Goal: Find specific page/section: Find specific page/section

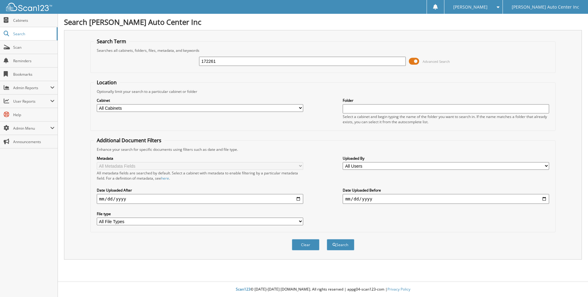
type input "172261"
click at [327, 239] on button "Search" at bounding box center [341, 244] width 28 height 11
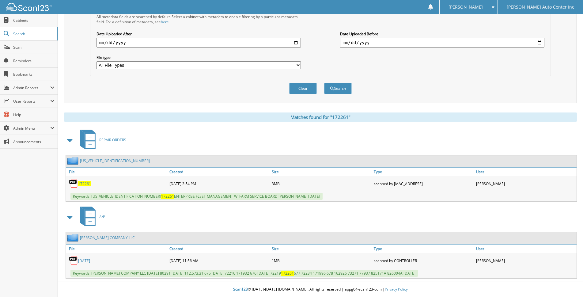
scroll to position [156, 0]
click at [92, 162] on link "[US_VEHICLE_IDENTIFICATION_NUMBER]" at bounding box center [115, 160] width 70 height 5
